Goal: Find specific page/section: Find specific page/section

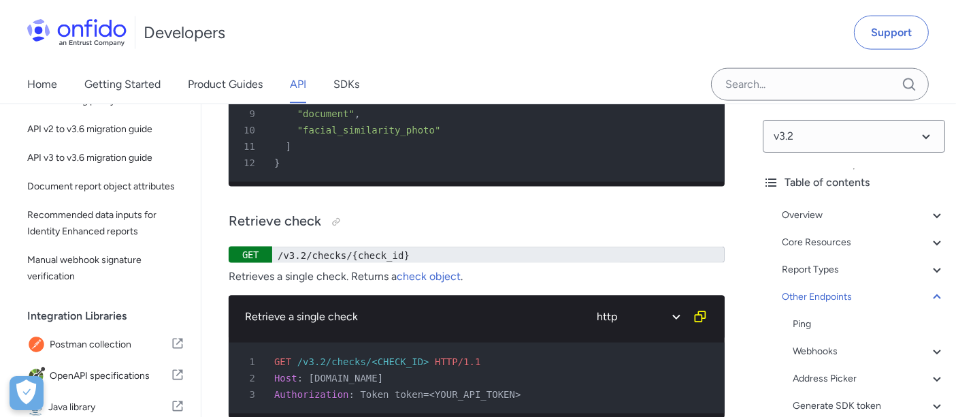
scroll to position [10217, 0]
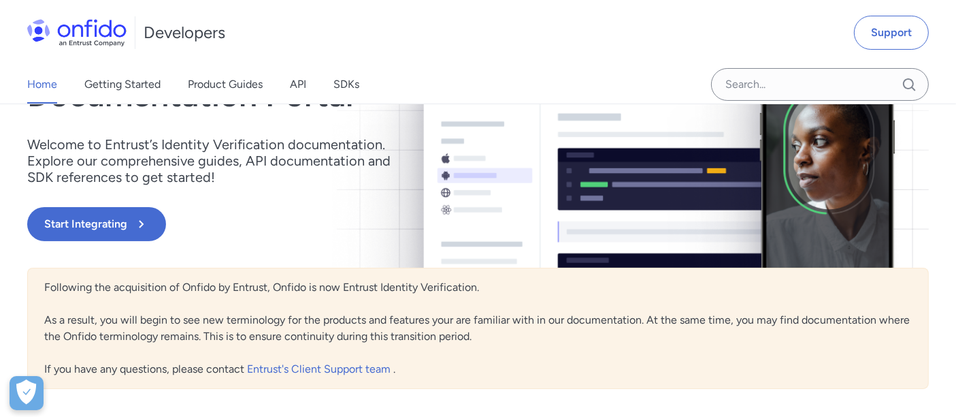
scroll to position [227, 0]
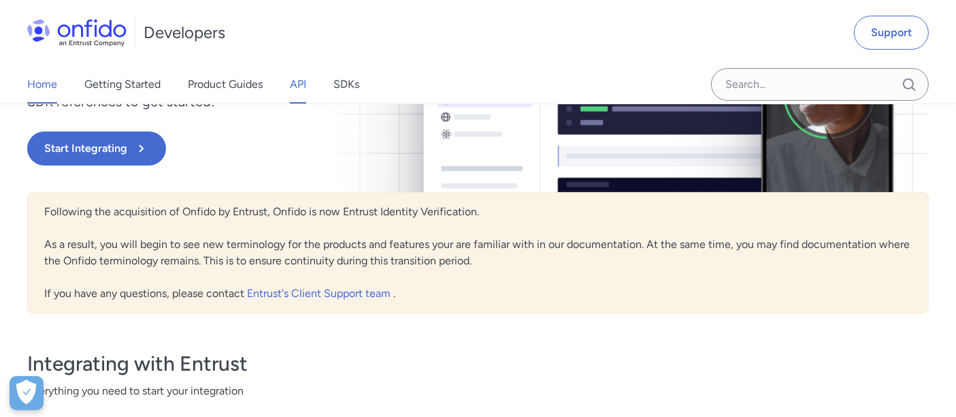
click at [293, 86] on link "API" at bounding box center [298, 84] width 16 height 38
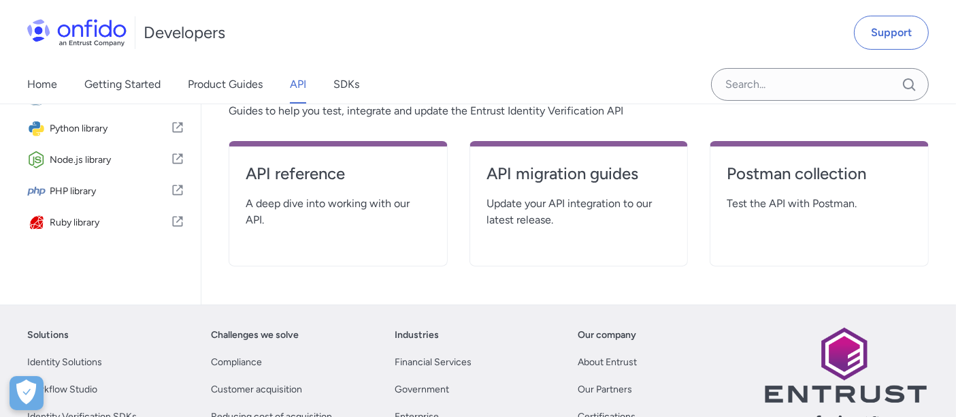
scroll to position [302, 0]
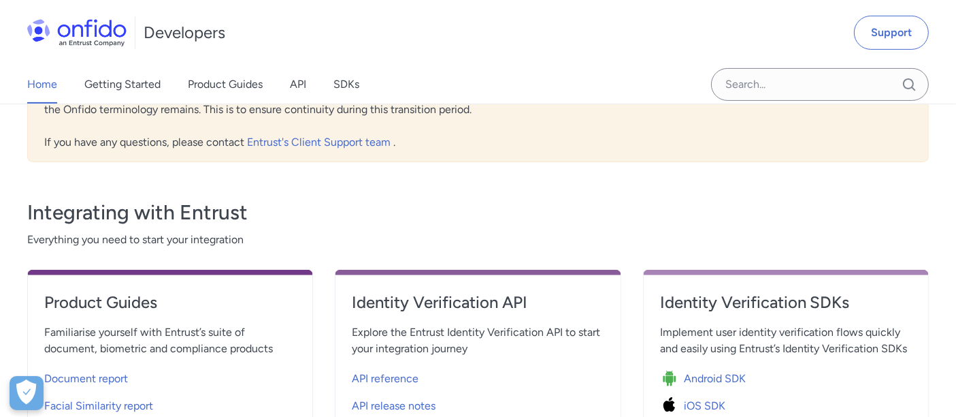
scroll to position [227, 0]
